Goal: Information Seeking & Learning: Learn about a topic

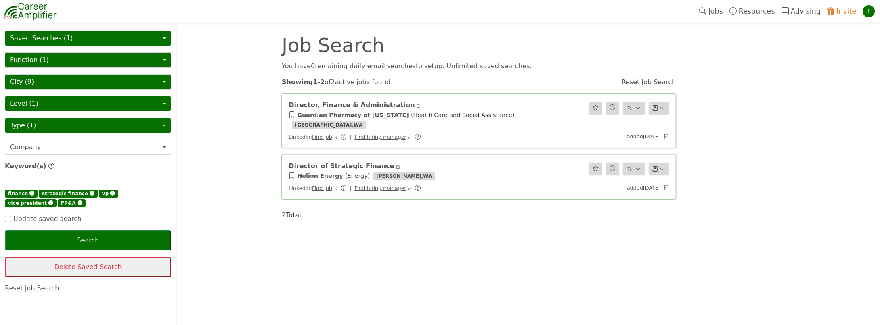
click at [74, 34] on button "Saved Searches (1)" at bounding box center [88, 38] width 166 height 15
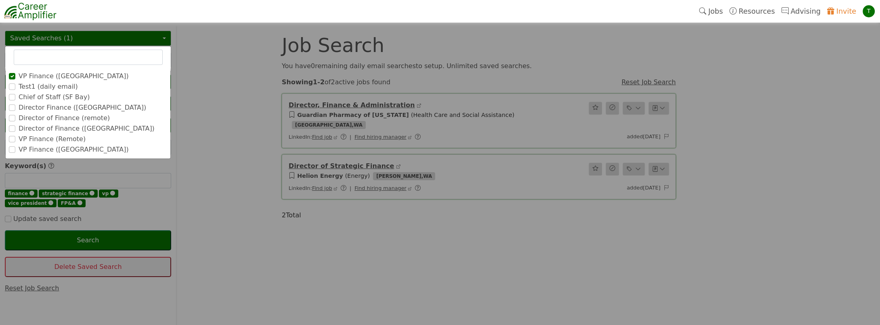
click at [48, 88] on label "Test1 (daily email)" at bounding box center [48, 87] width 59 height 10
click at [0, 0] on input "Test1 (daily email)" at bounding box center [0, 0] width 0 height 0
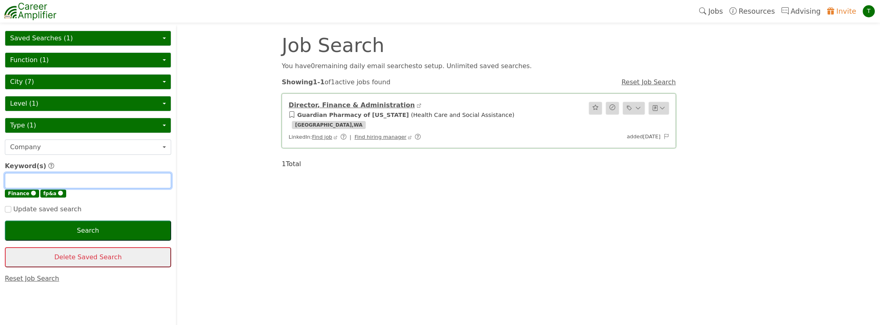
click at [27, 178] on input "text" at bounding box center [88, 180] width 166 height 15
type input "director"
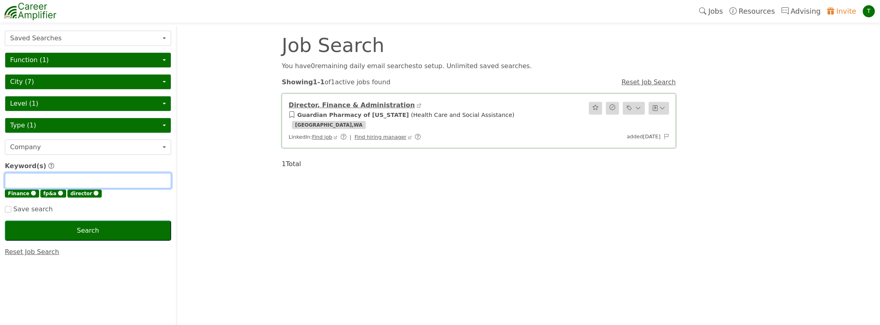
click at [27, 178] on input "text" at bounding box center [88, 180] width 166 height 15
type input "vp"
click at [27, 178] on input "text" at bounding box center [88, 180] width 166 height 15
type input "vice president"
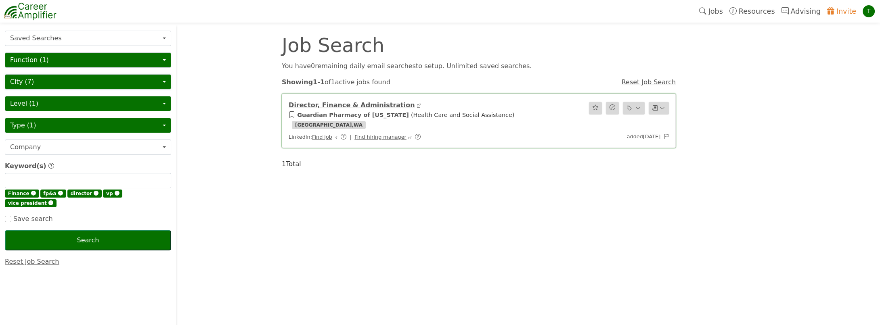
click at [40, 81] on button "City (7)" at bounding box center [88, 81] width 166 height 15
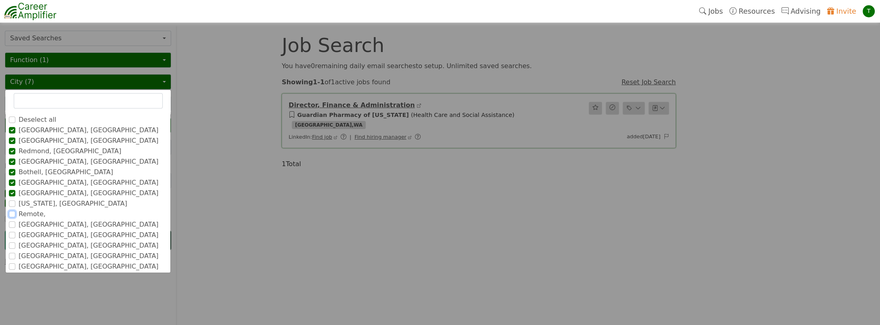
click at [13, 213] on input "Remote," at bounding box center [12, 214] width 6 height 6
click at [40, 101] on input "text" at bounding box center [88, 100] width 149 height 15
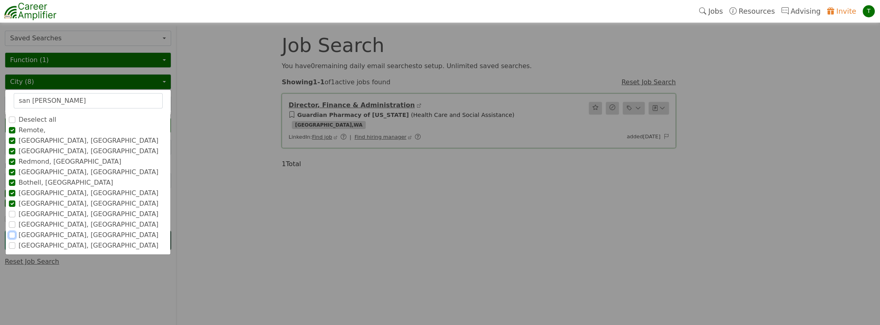
click at [10, 235] on input "San Francisco Bay Area, CA" at bounding box center [12, 235] width 6 height 6
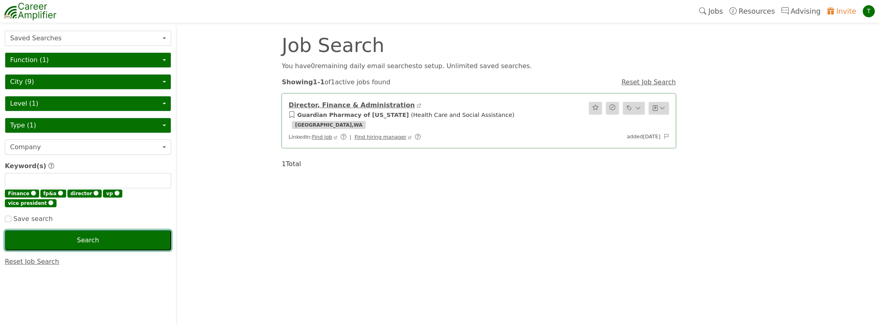
click at [83, 230] on button "Search" at bounding box center [88, 240] width 166 height 20
